Goal: Check status: Check status

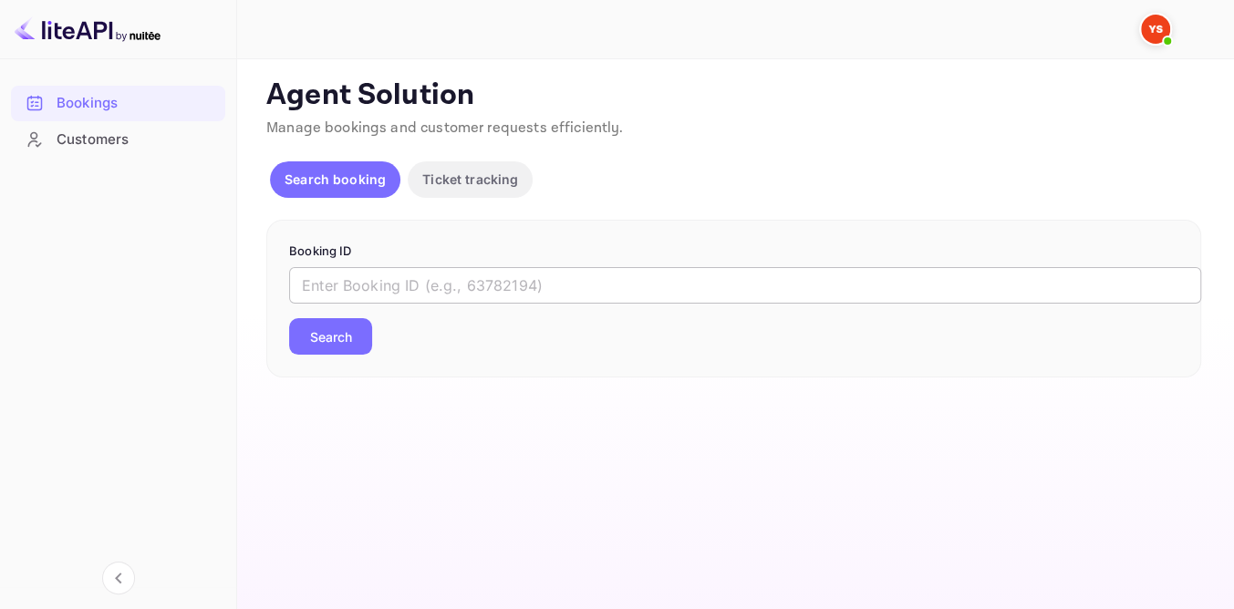
click at [445, 291] on input "text" at bounding box center [745, 285] width 912 height 36
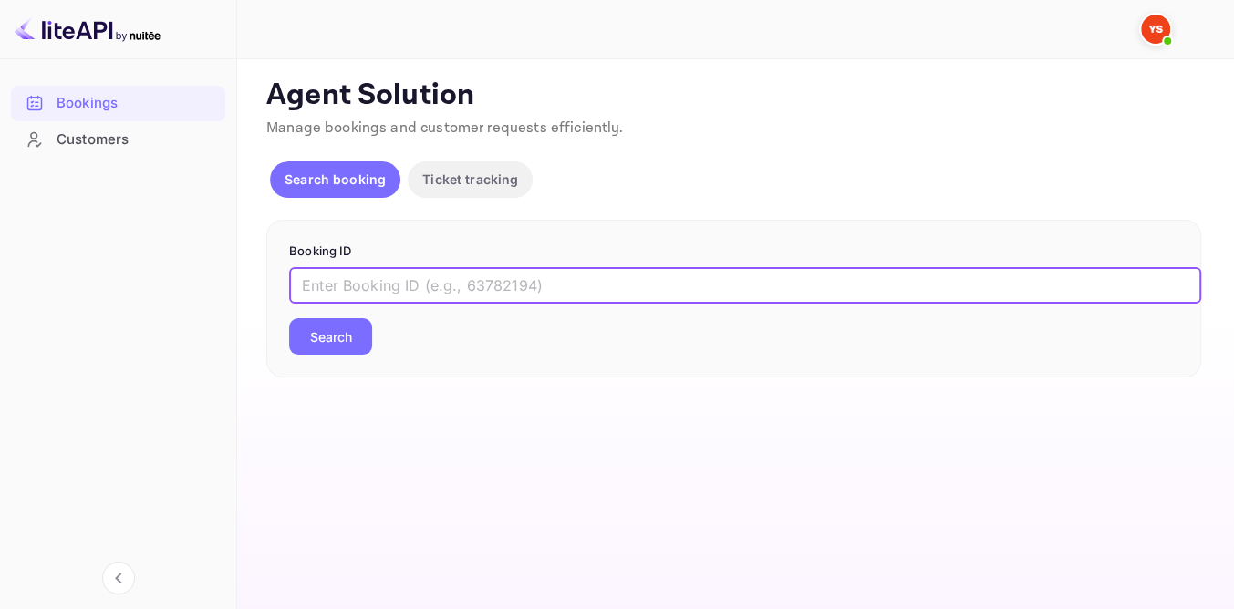
paste input "9384257"
type input "9384257"
click at [289, 318] on button "Search" at bounding box center [330, 336] width 83 height 36
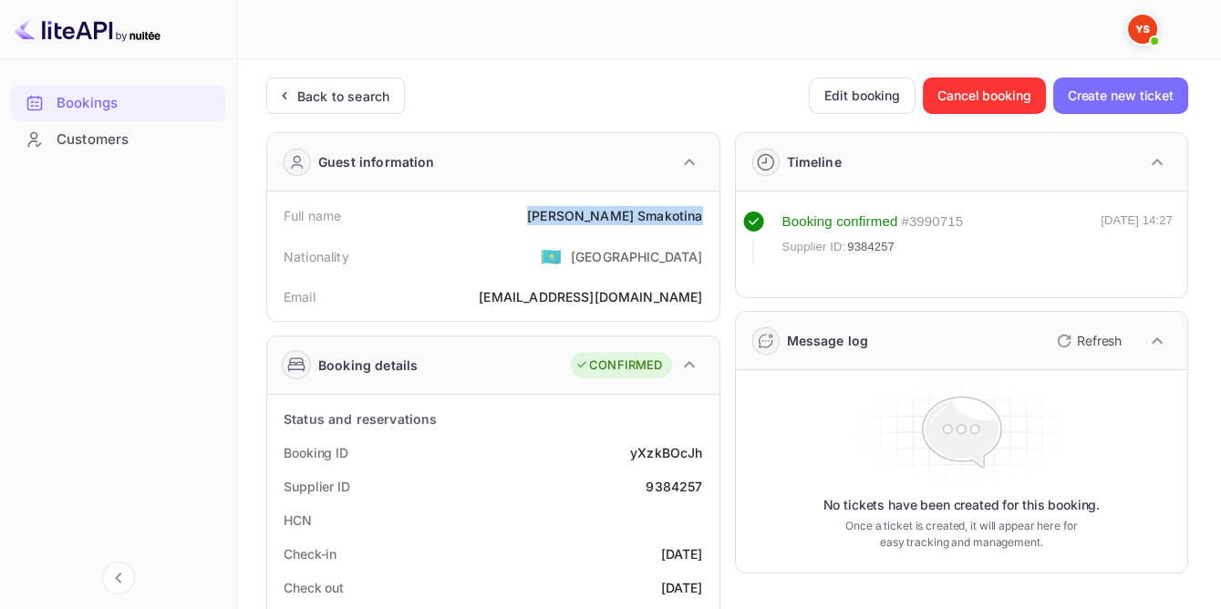
drag, startPoint x: 576, startPoint y: 212, endPoint x: 715, endPoint y: 223, distance: 140.0
click at [715, 223] on div "Full name [PERSON_NAME] Nationality 🇰🇿 [DEMOGRAPHIC_DATA] Email [EMAIL_ADDRESS]…" at bounding box center [493, 257] width 452 height 130
copy div "[PERSON_NAME]"
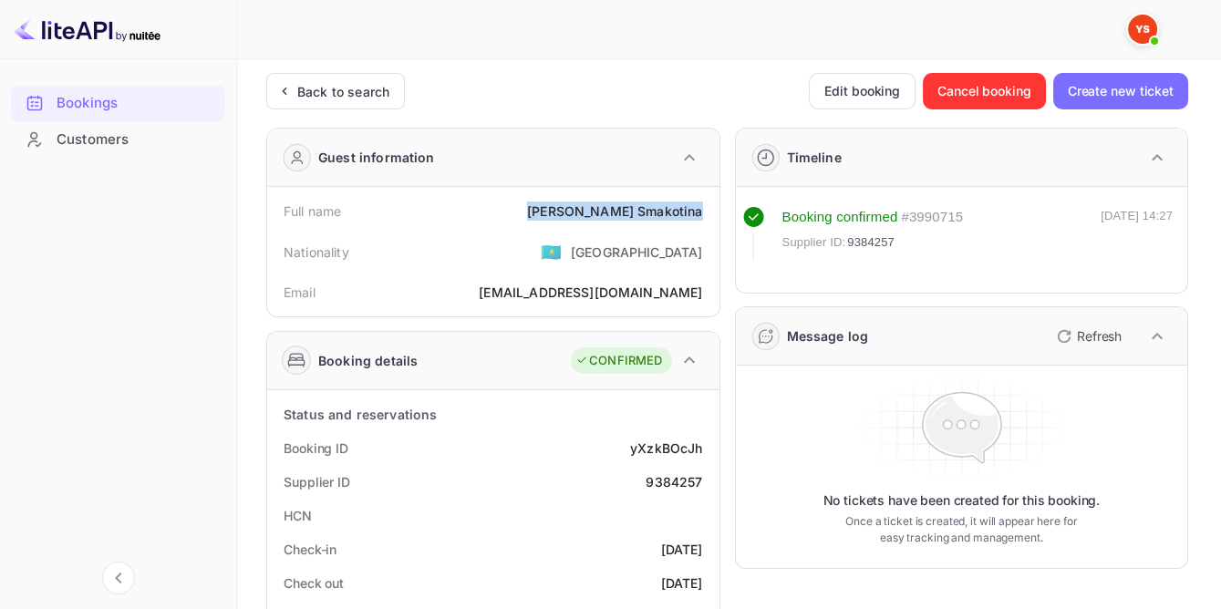
scroll to position [82, 0]
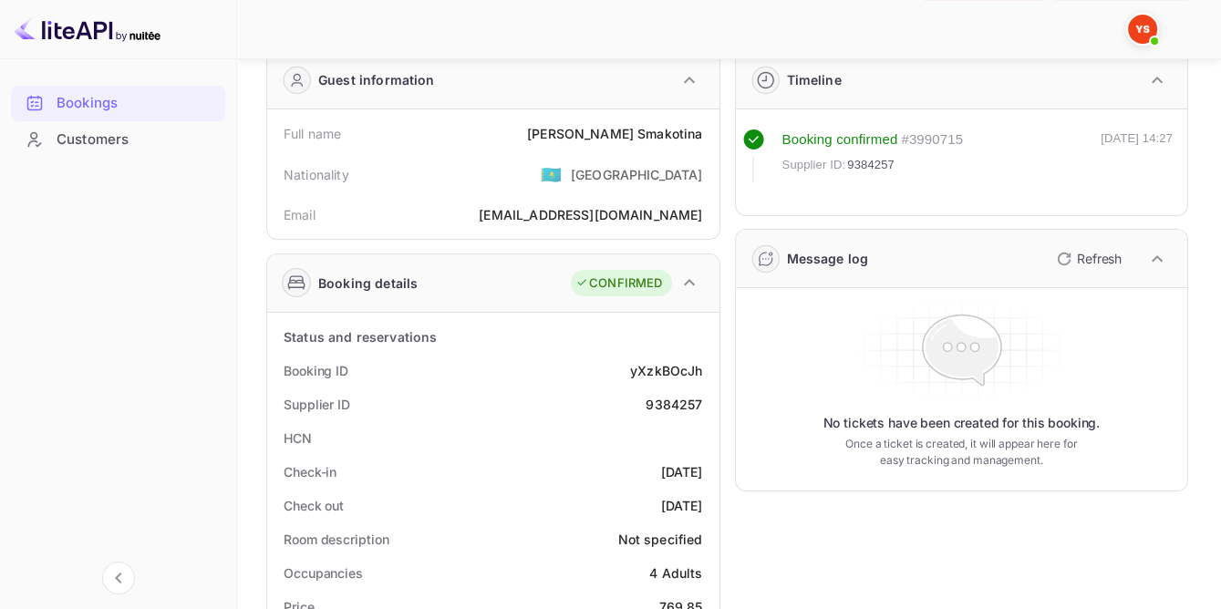
click at [672, 409] on div "9384257" at bounding box center [674, 404] width 57 height 19
copy div "9384257"
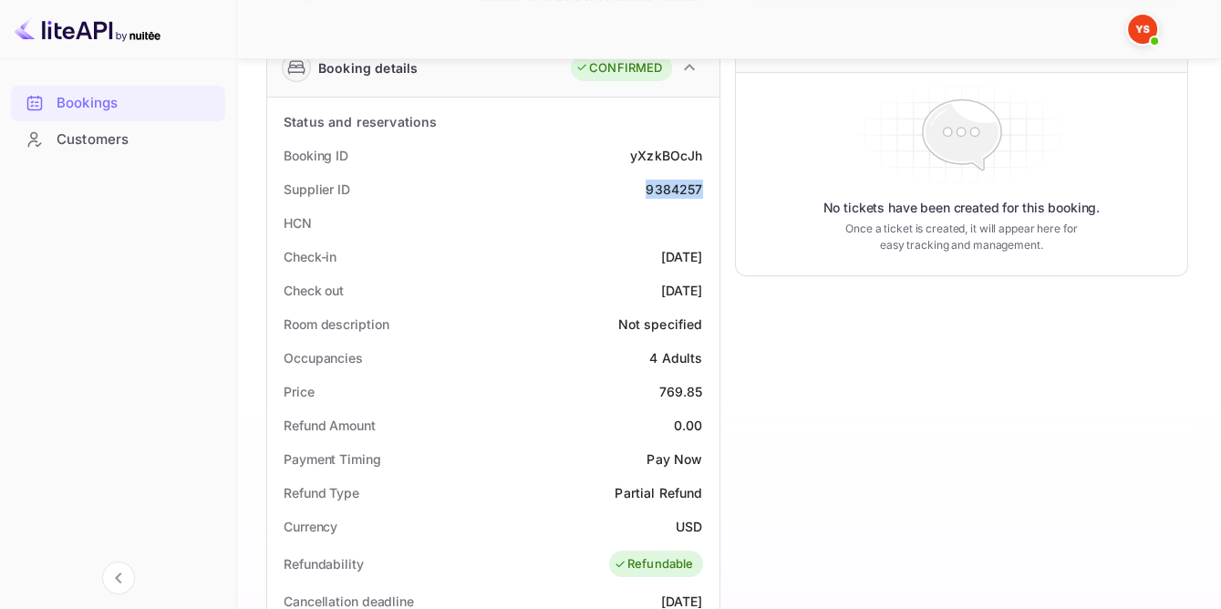
scroll to position [331, 0]
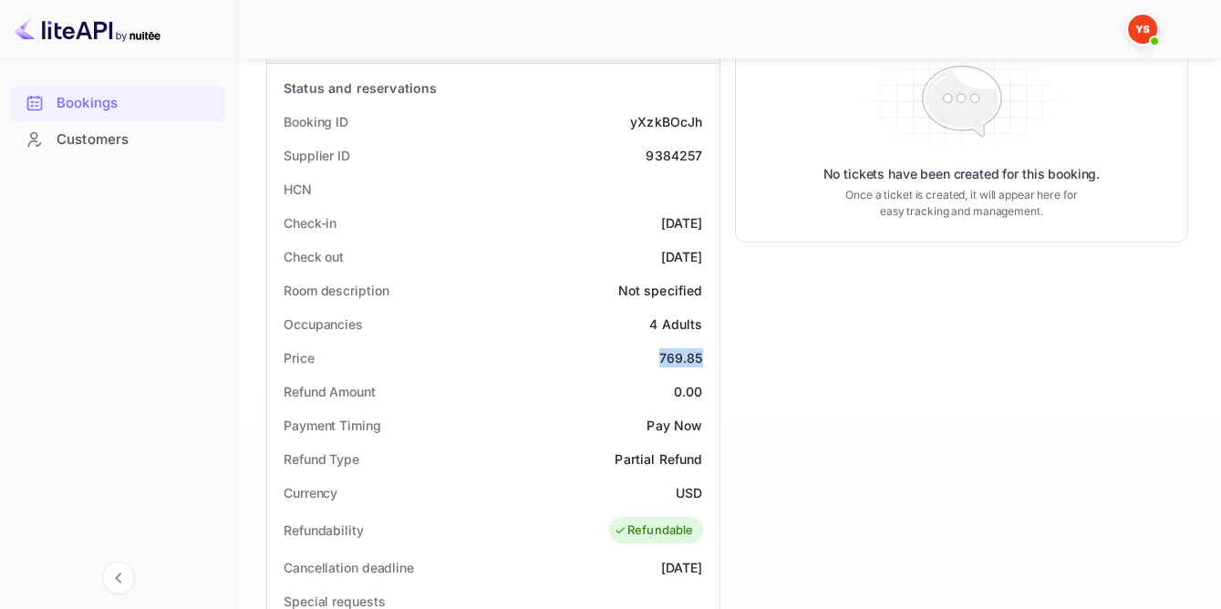
drag, startPoint x: 647, startPoint y: 352, endPoint x: 710, endPoint y: 352, distance: 62.9
click at [710, 352] on div "Price 769.85" at bounding box center [494, 358] width 438 height 34
copy div "769.85"
